Goal: Task Accomplishment & Management: Use online tool/utility

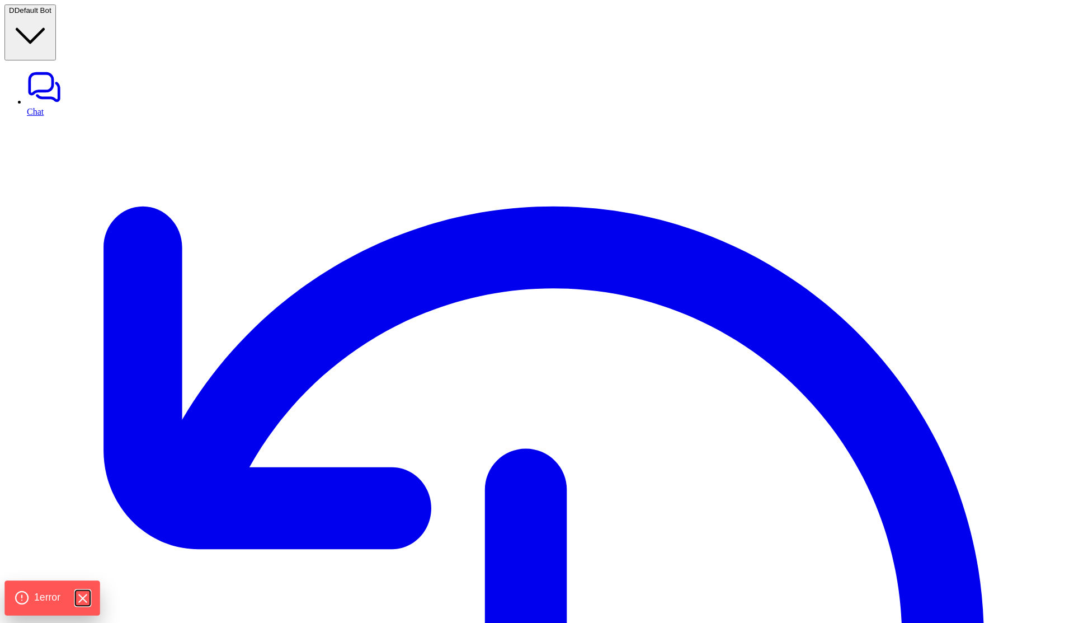
click at [84, 599] on icon "Hide Errors" at bounding box center [82, 597] width 7 height 7
click at [48, 13] on span "Default Bot" at bounding box center [33, 10] width 37 height 8
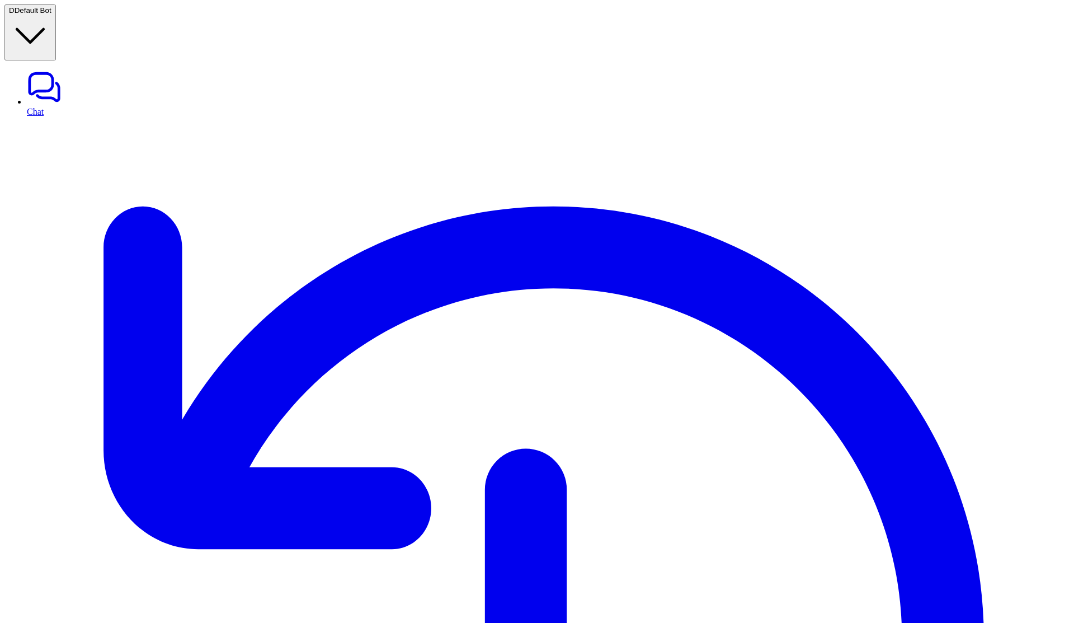
type textarea "**********"
